Goal: Check status: Check status

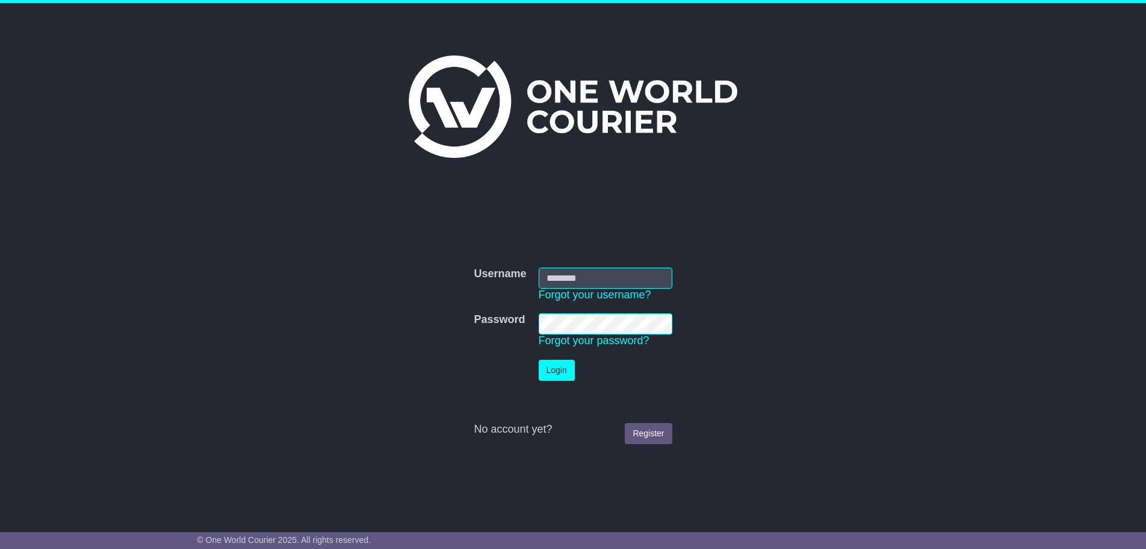
type input "**********"
click at [548, 372] on button "Login" at bounding box center [557, 369] width 36 height 21
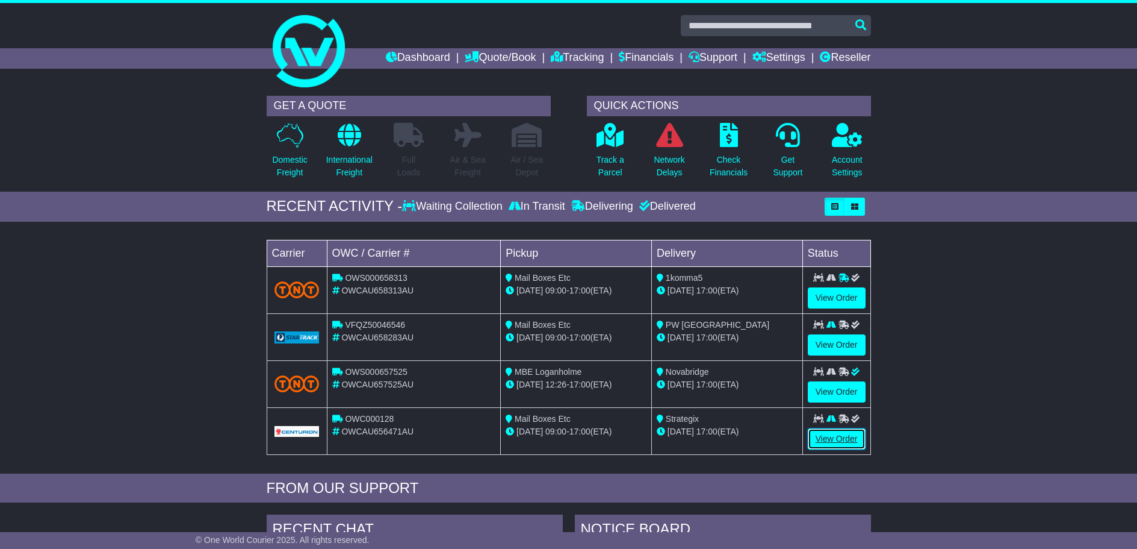
click at [844, 446] on link "View Order" at bounding box center [837, 438] width 58 height 21
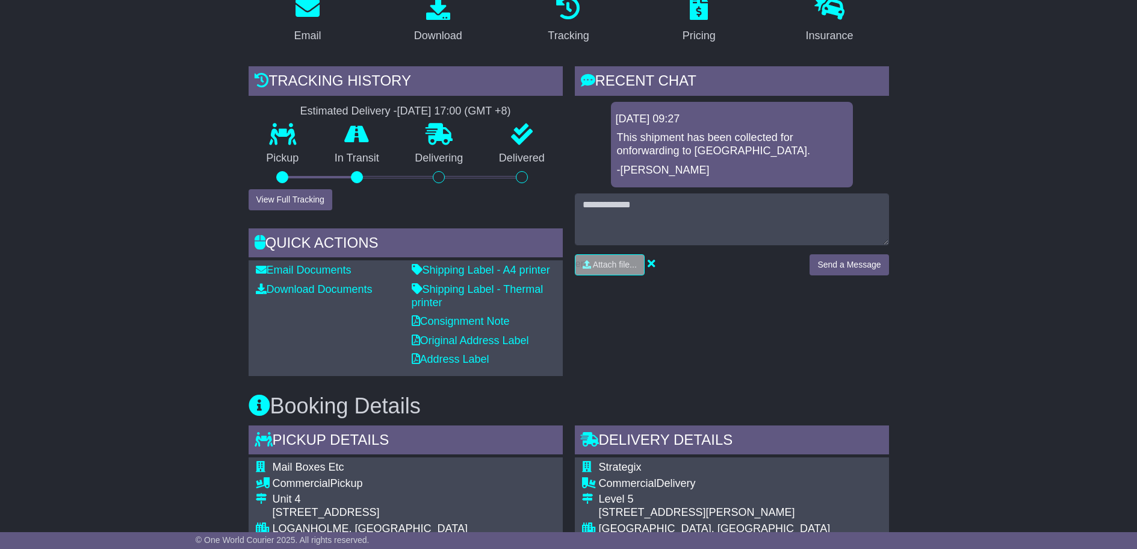
scroll to position [241, 0]
